Goal: Check status: Check status

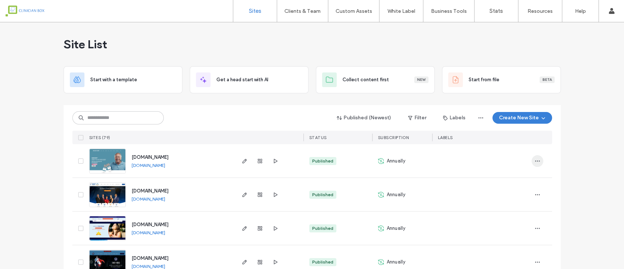
click at [539, 159] on span "button" at bounding box center [538, 161] width 12 height 12
click at [498, 224] on span "Site Dashboard" at bounding box center [506, 221] width 34 height 7
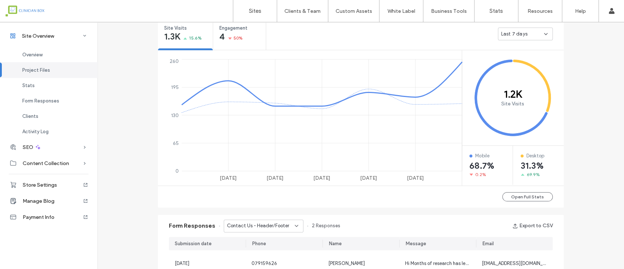
scroll to position [244, 0]
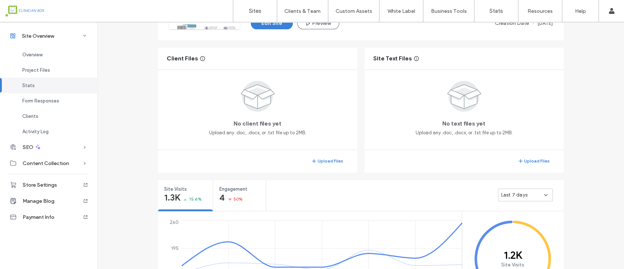
scroll to position [49, 0]
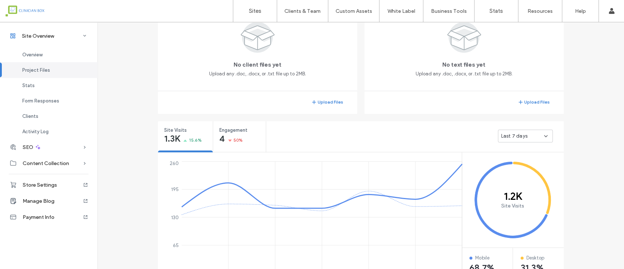
scroll to position [195, 0]
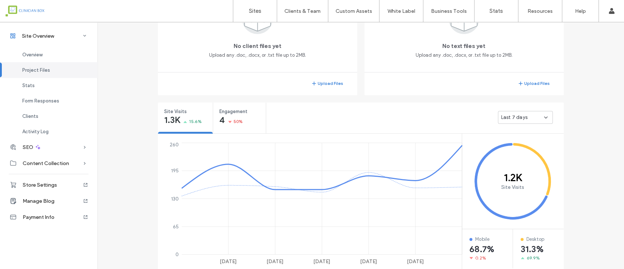
click at [545, 117] on use at bounding box center [546, 117] width 3 height 1
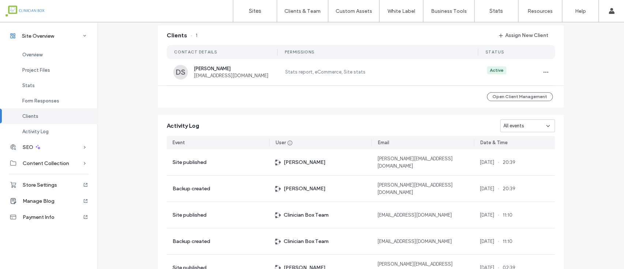
scroll to position [634, 0]
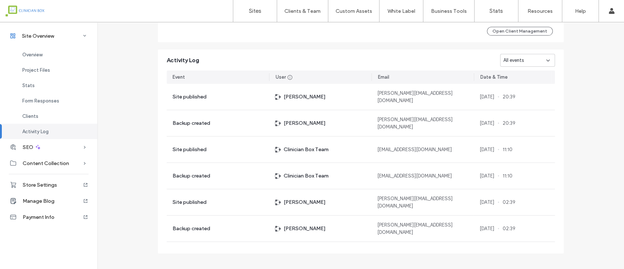
scroll to position [658, 0]
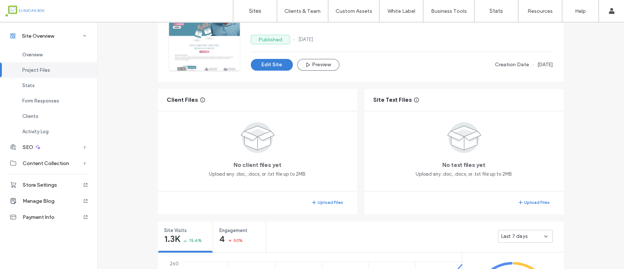
scroll to position [73, 0]
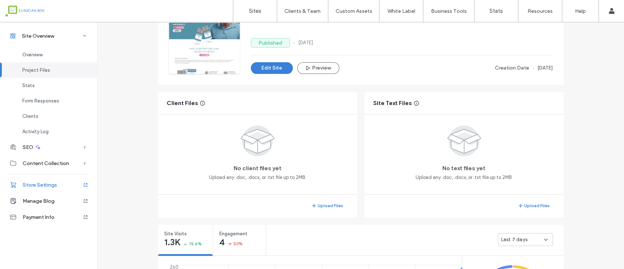
click at [41, 186] on span "Store Settings" at bounding box center [40, 185] width 34 height 6
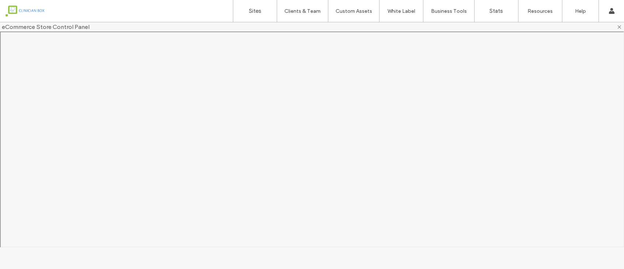
scroll to position [0, 0]
click at [492, 12] on label "Stats" at bounding box center [497, 11] width 14 height 7
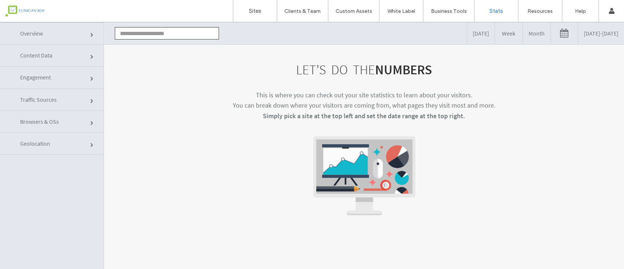
click at [92, 78] on span at bounding box center [92, 79] width 4 height 4
click at [139, 32] on input "text" at bounding box center [167, 33] width 104 height 12
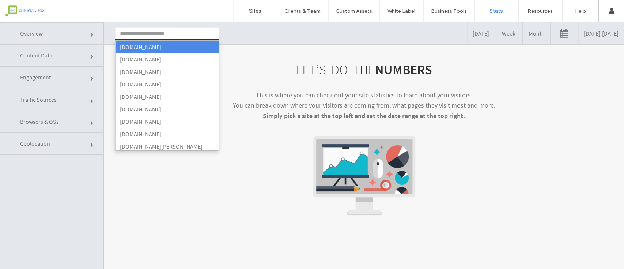
type input "**********"
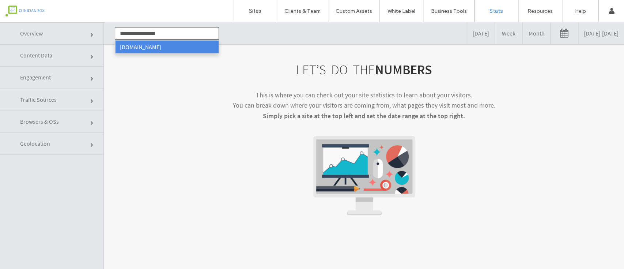
click at [151, 45] on li "[DOMAIN_NAME]" at bounding box center [167, 47] width 104 height 12
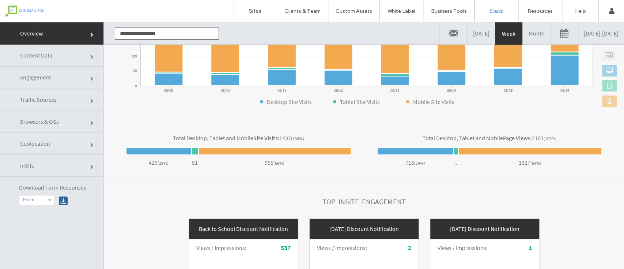
click at [91, 79] on span at bounding box center [92, 79] width 4 height 4
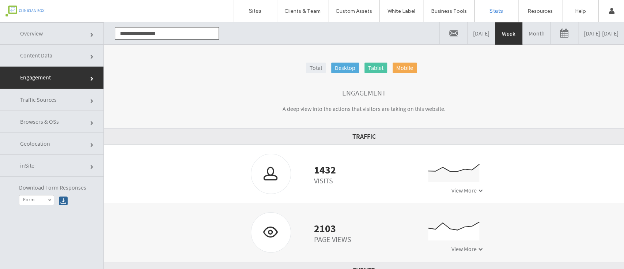
click at [523, 34] on link "Month" at bounding box center [536, 33] width 27 height 22
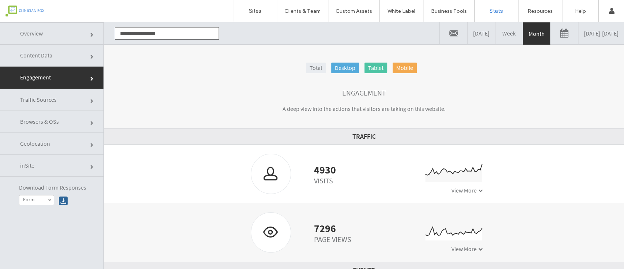
click at [551, 34] on link at bounding box center [564, 33] width 27 height 22
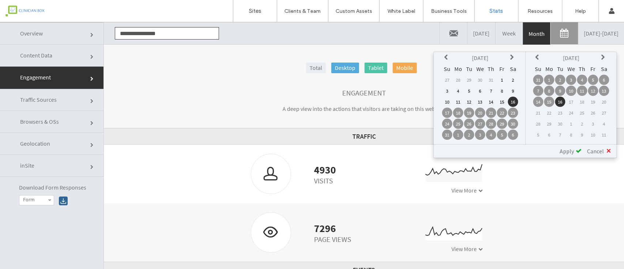
click at [503, 80] on td "1" at bounding box center [502, 80] width 10 height 10
click at [539, 79] on td "31" at bounding box center [538, 80] width 10 height 10
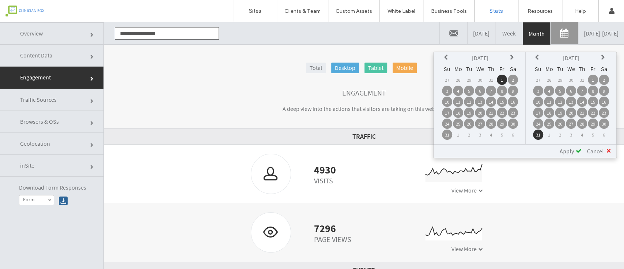
click at [570, 147] on span "Apply" at bounding box center [567, 150] width 14 height 7
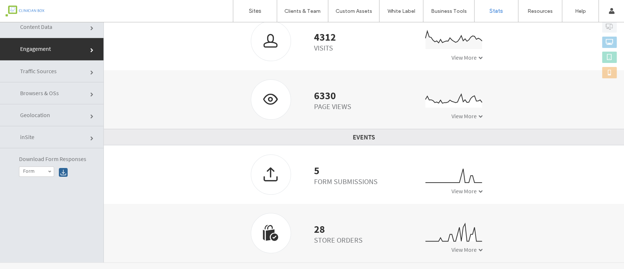
scroll to position [37, 0]
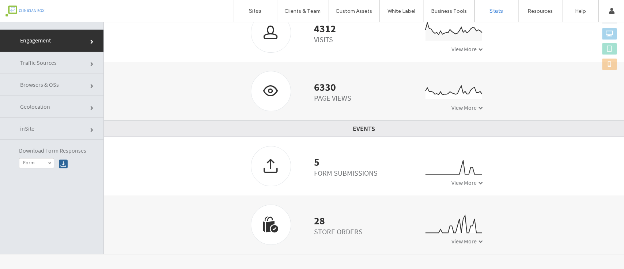
click at [479, 241] on span at bounding box center [481, 241] width 4 height 4
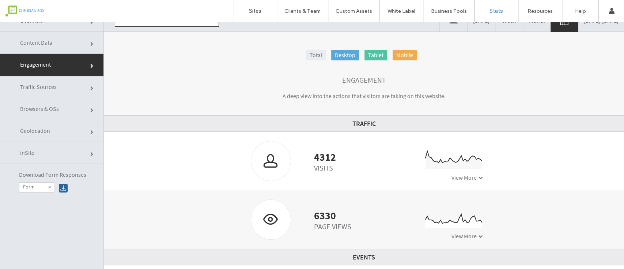
scroll to position [0, 0]
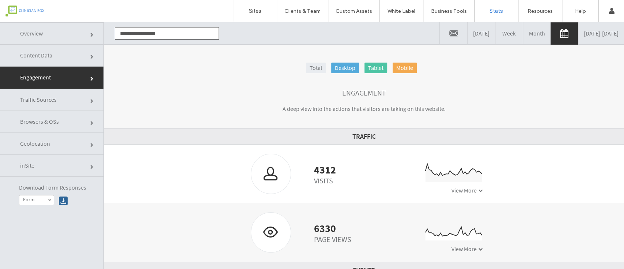
click at [314, 70] on link "Total" at bounding box center [316, 68] width 20 height 11
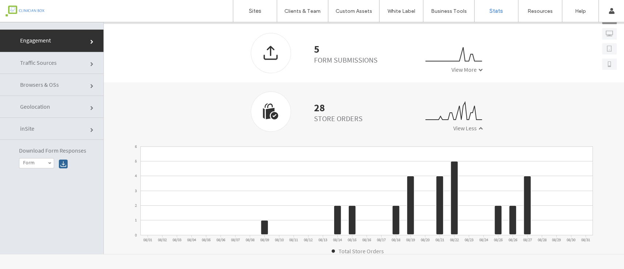
scroll to position [232, 0]
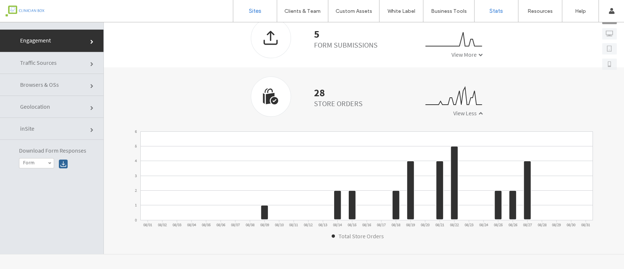
click at [257, 14] on label "Sites" at bounding box center [255, 11] width 12 height 7
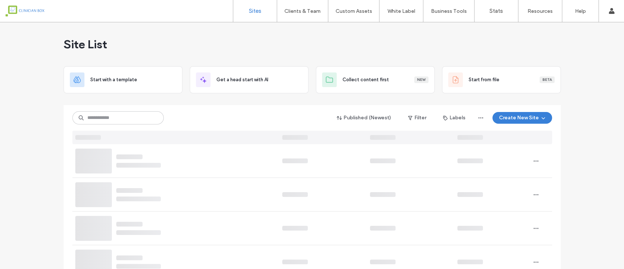
click at [534, 160] on div at bounding box center [312, 161] width 480 height 34
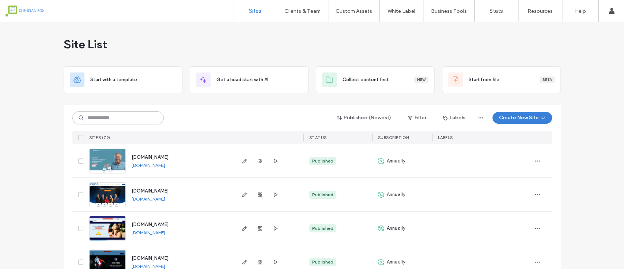
click at [535, 160] on icon "button" at bounding box center [538, 161] width 6 height 6
click at [509, 220] on span "Site Dashboard" at bounding box center [506, 221] width 34 height 7
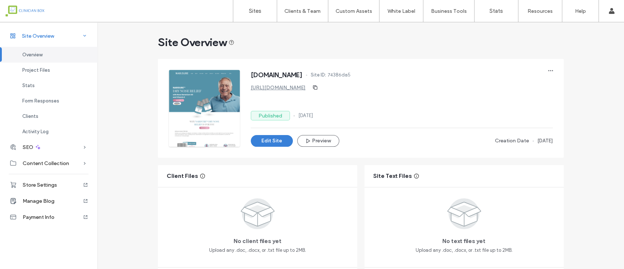
click at [85, 34] on icon at bounding box center [84, 35] width 7 height 7
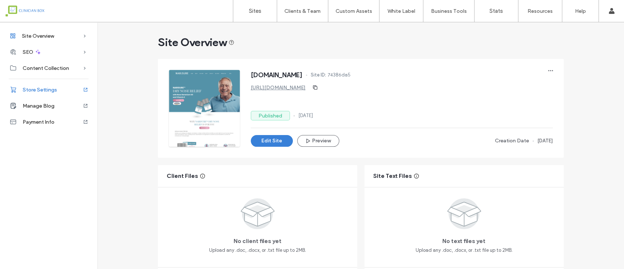
click at [39, 87] on span "Store Settings" at bounding box center [40, 90] width 34 height 6
